Goal: Find specific page/section: Find specific page/section

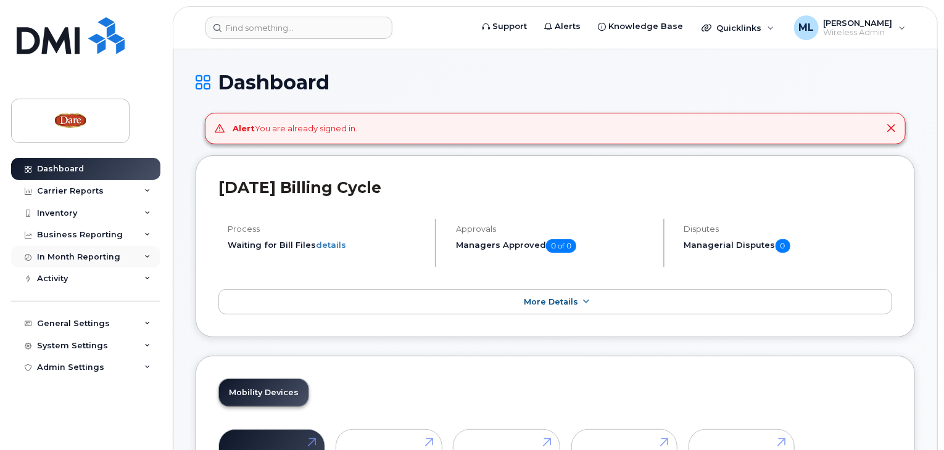
click at [96, 257] on div "In Month Reporting" at bounding box center [78, 257] width 83 height 10
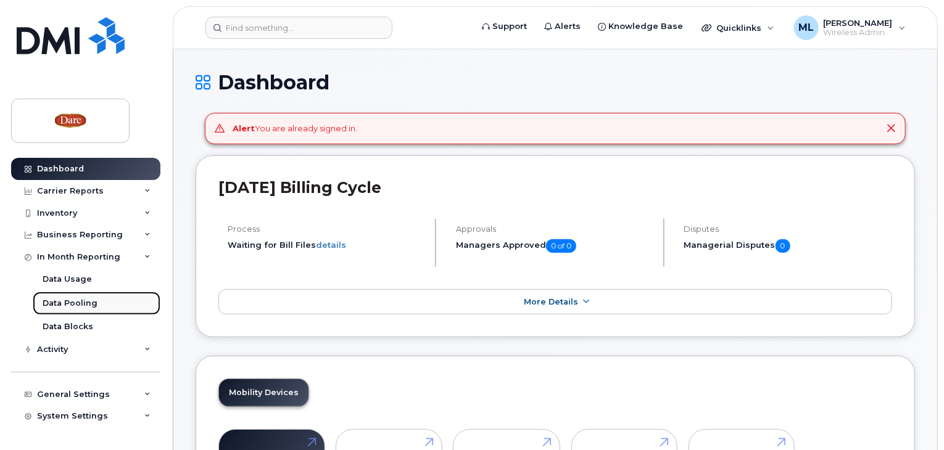
click at [68, 299] on div "Data Pooling" at bounding box center [70, 303] width 55 height 11
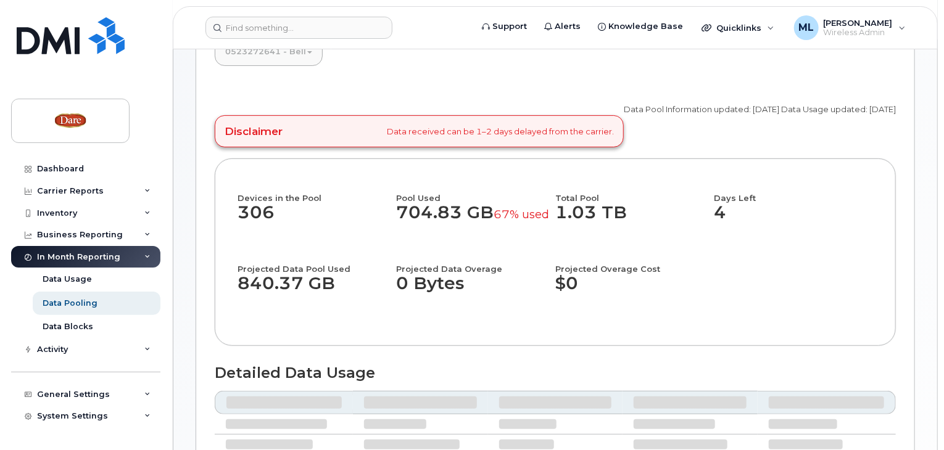
scroll to position [123, 0]
